Goal: Transaction & Acquisition: Subscribe to service/newsletter

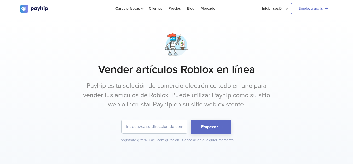
click at [148, 126] on input "email" at bounding box center [154, 127] width 65 height 14
click at [147, 123] on input "email" at bounding box center [154, 127] width 65 height 14
type input "[EMAIL_ADDRESS][DOMAIN_NAME]"
drag, startPoint x: 180, startPoint y: 128, endPoint x: 97, endPoint y: 122, distance: 83.9
click at [97, 122] on form "[EMAIL_ADDRESS][DOMAIN_NAME] Empezar" at bounding box center [177, 127] width 314 height 14
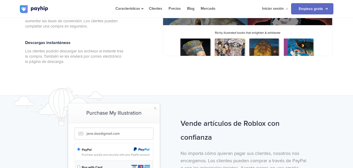
scroll to position [366, 0]
